Goal: Transaction & Acquisition: Purchase product/service

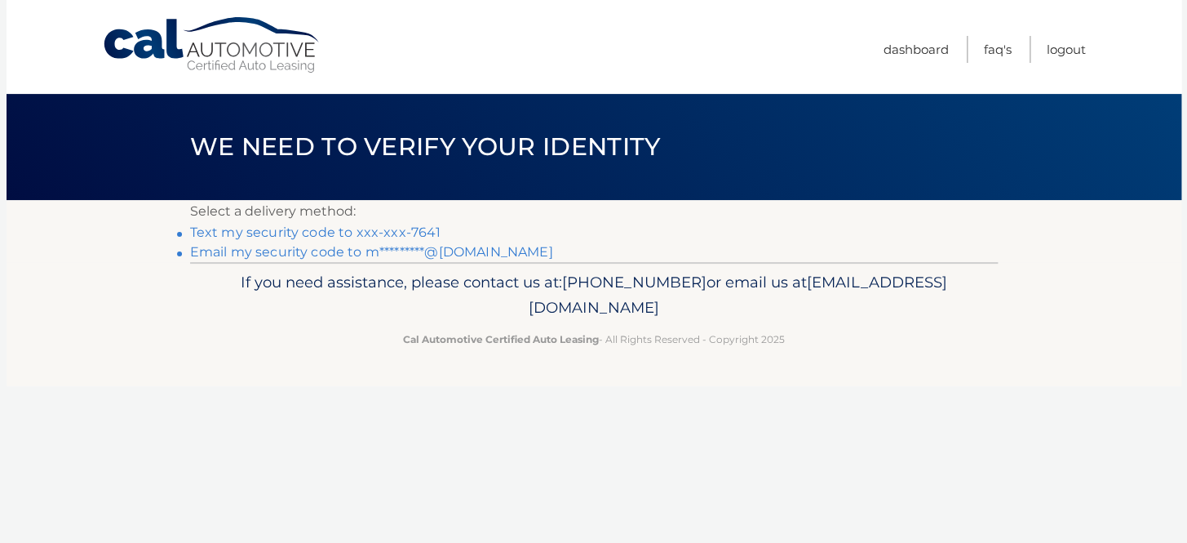
click at [157, 262] on section "Select a delivery method: Text my security code to xxx-xxx-7641 Email my securi…" at bounding box center [594, 231] width 1175 height 62
click at [396, 260] on link "Email my security code to m*********@[DOMAIN_NAME]" at bounding box center [371, 252] width 363 height 16
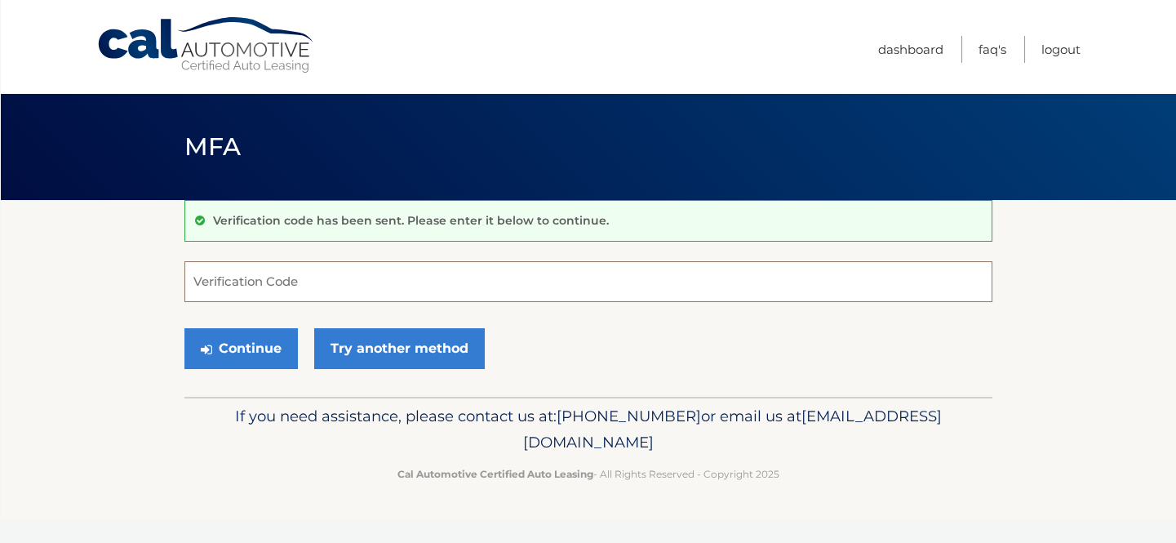
click at [269, 285] on input "Verification Code" at bounding box center [588, 281] width 808 height 41
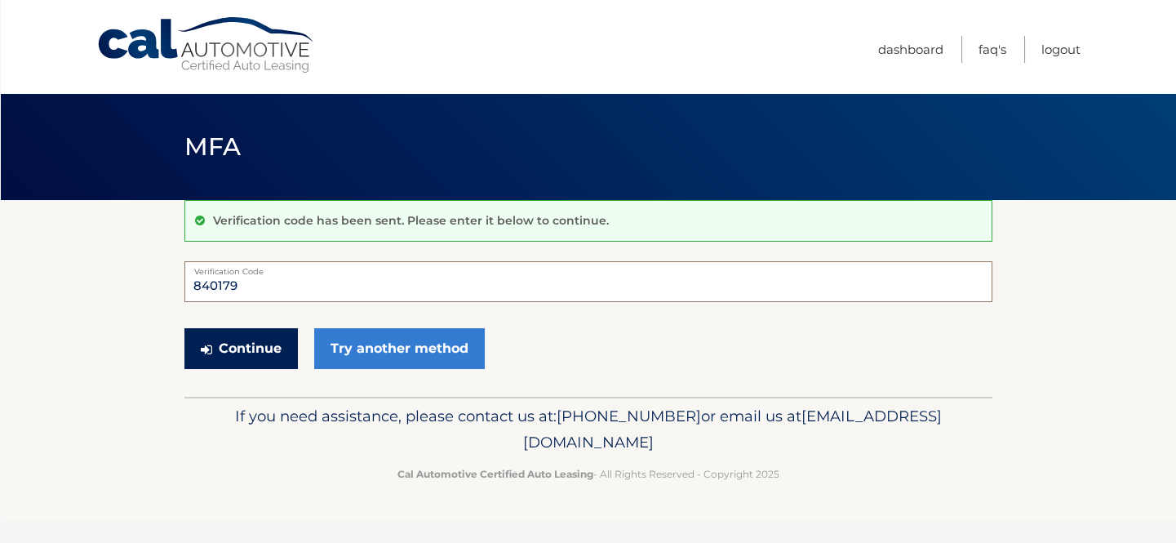
type input "840179"
click at [257, 366] on button "Continue" at bounding box center [240, 348] width 113 height 41
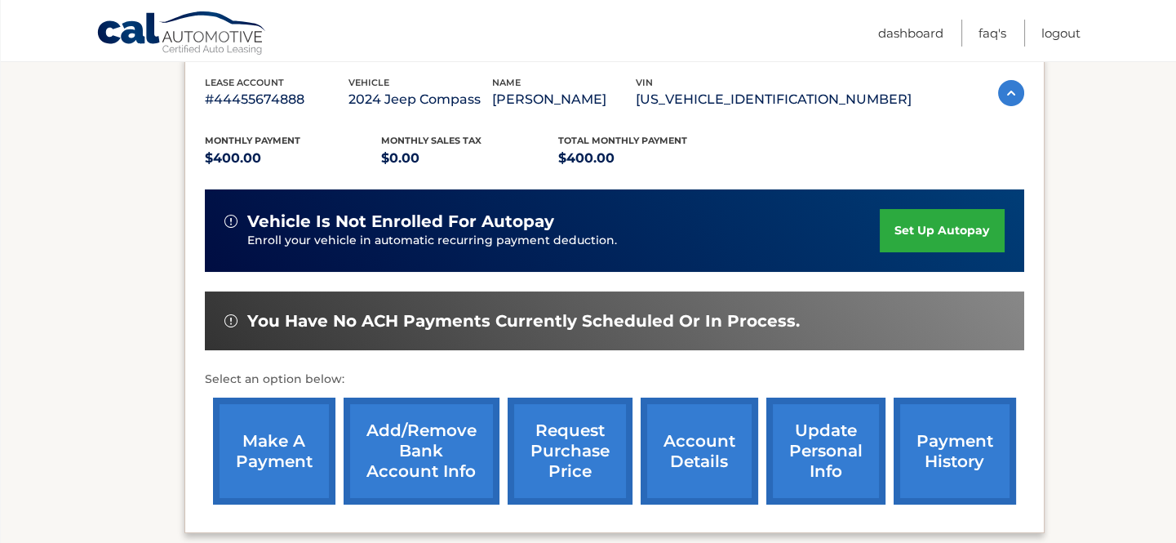
scroll to position [296, 0]
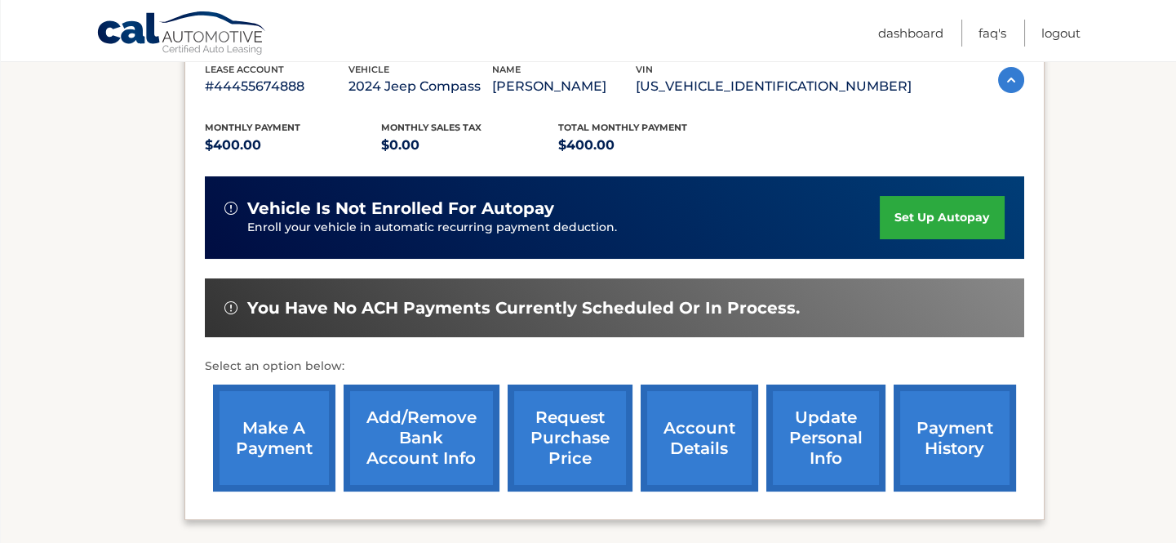
click at [254, 424] on link "make a payment" at bounding box center [274, 437] width 122 height 107
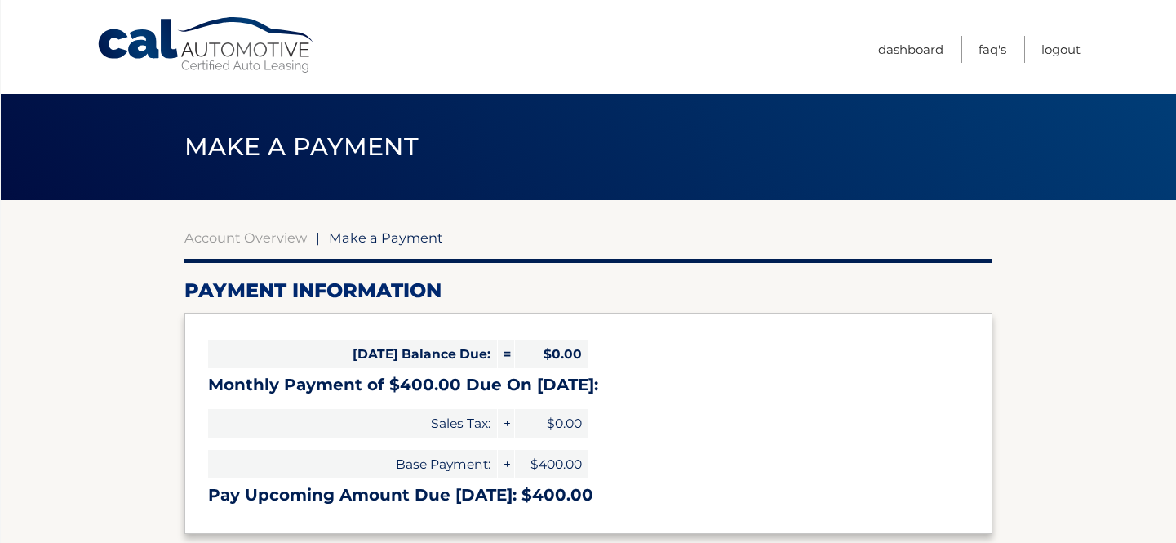
select select "YjI3NmYyZjktMWFlZC00ZTc2LWJiZDAtYTFkNzYwM2MyZjk2"
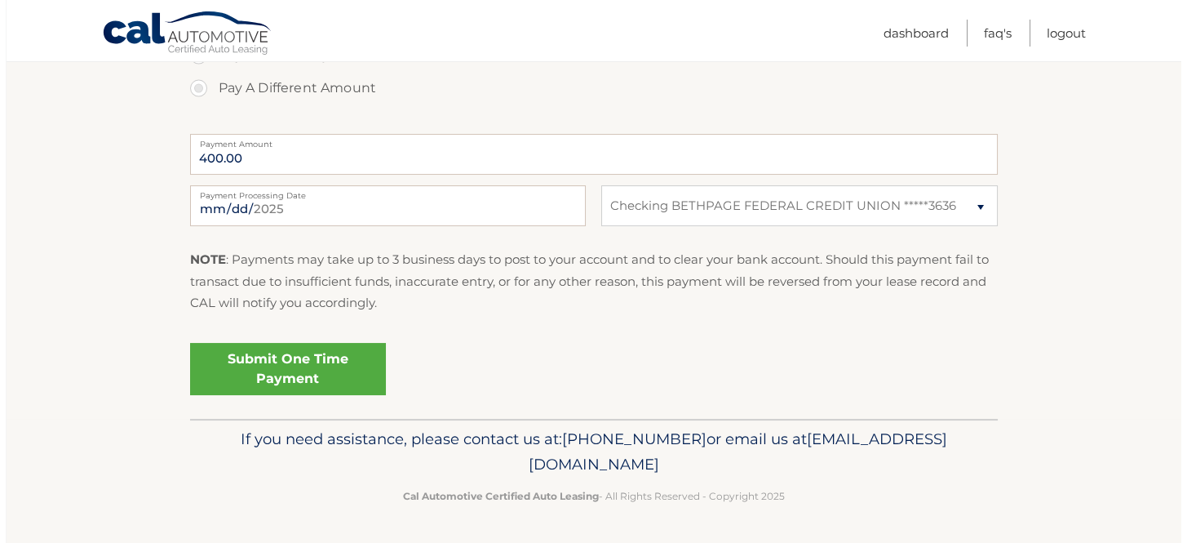
scroll to position [668, 0]
click at [358, 395] on link "Submit One Time Payment" at bounding box center [282, 369] width 196 height 52
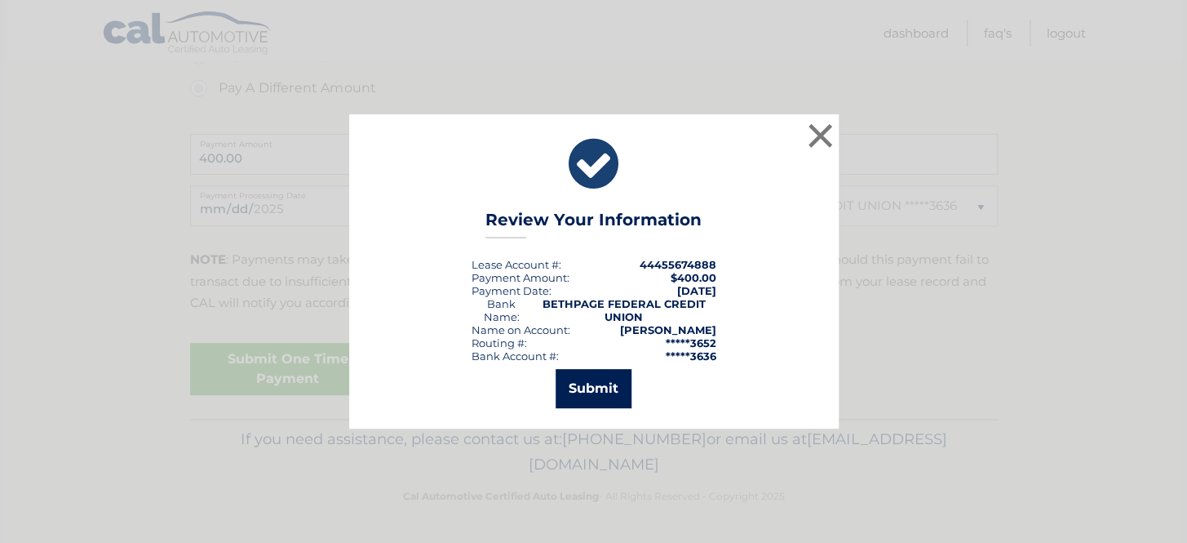
click at [627, 386] on button "Submit" at bounding box center [594, 388] width 76 height 39
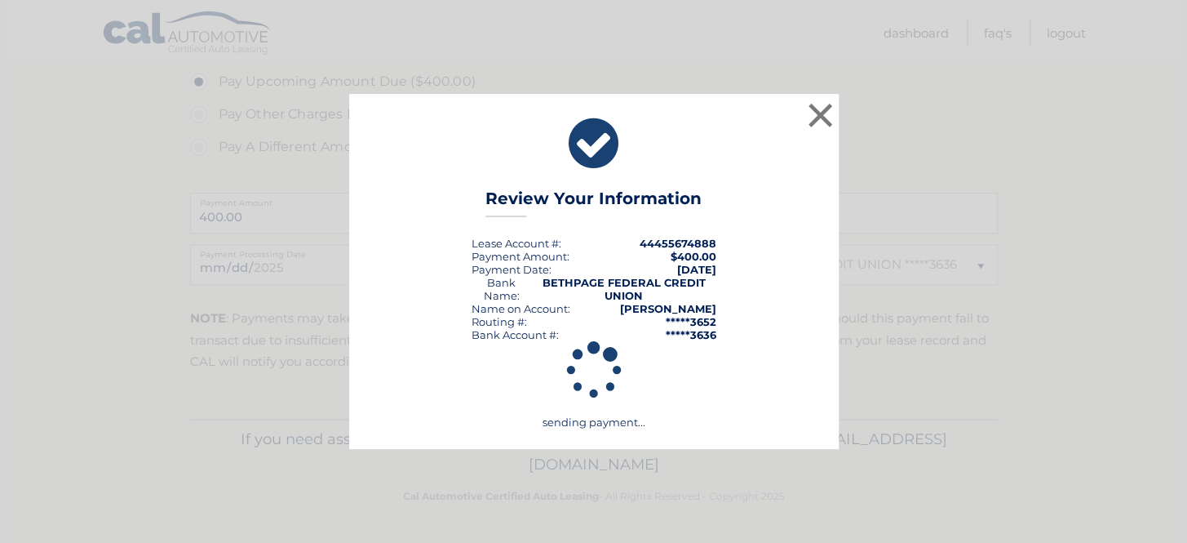
scroll to position [649, 0]
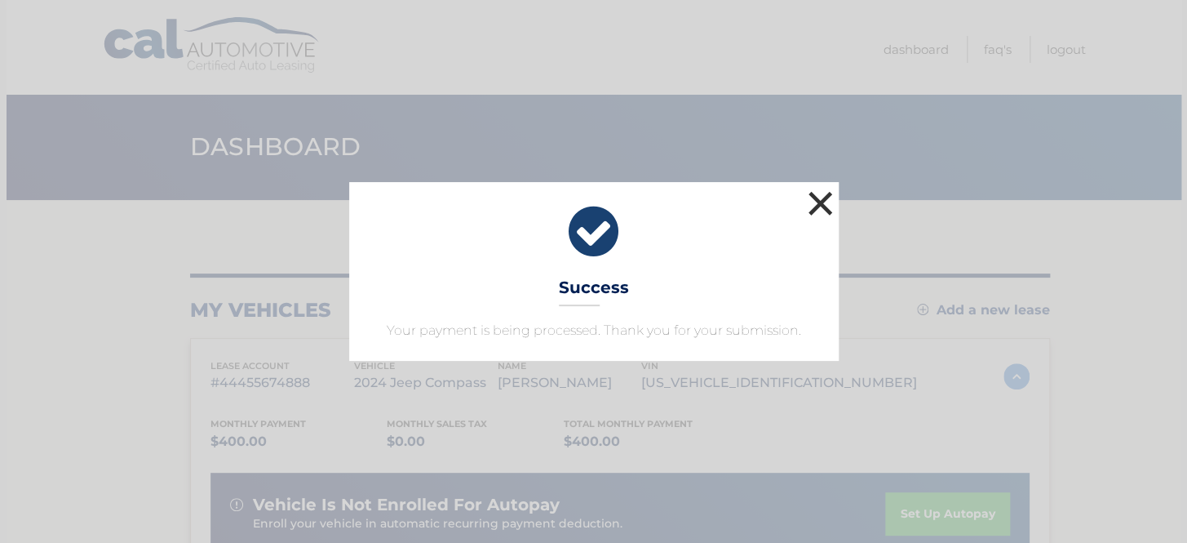
click at [820, 187] on button "×" at bounding box center [821, 203] width 33 height 33
